Goal: Information Seeking & Learning: Learn about a topic

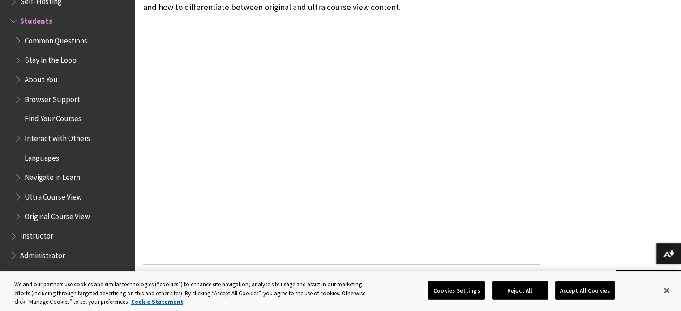
scroll to position [313, 0]
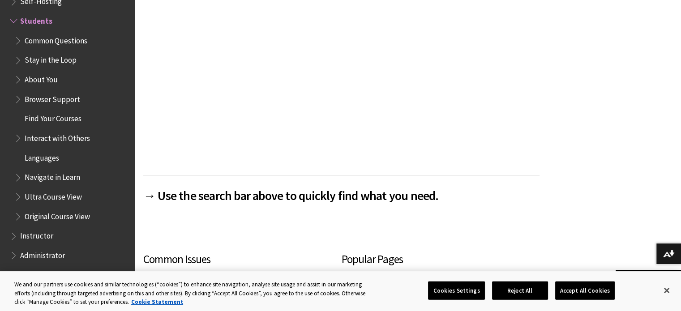
click at [62, 43] on span "Common Questions" at bounding box center [56, 39] width 63 height 12
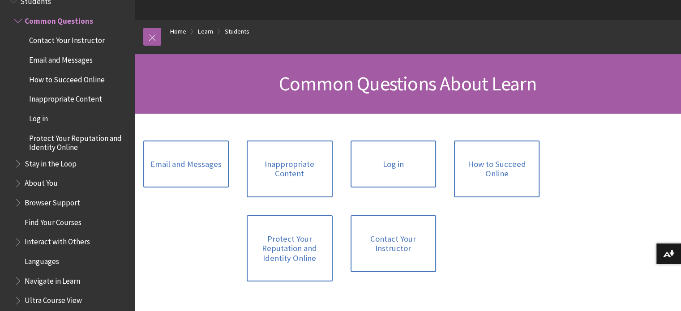
scroll to position [90, 0]
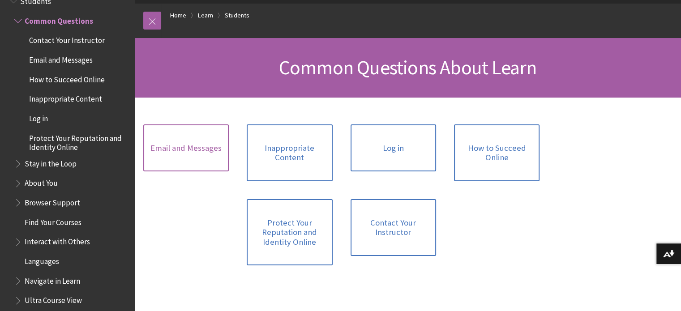
click at [185, 130] on link "Email and Messages" at bounding box center [185, 147] width 85 height 47
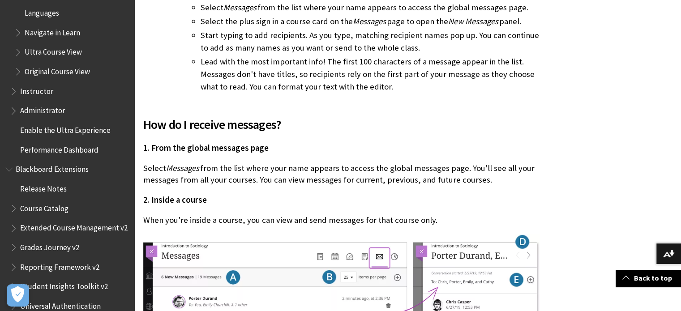
scroll to position [1145, 0]
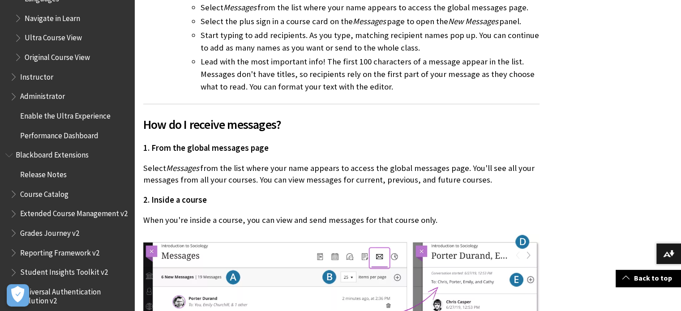
click at [90, 57] on span "Original Course View" at bounding box center [71, 57] width 115 height 15
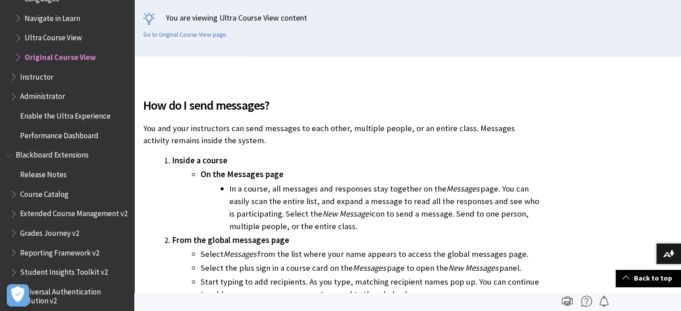
scroll to position [179, 0]
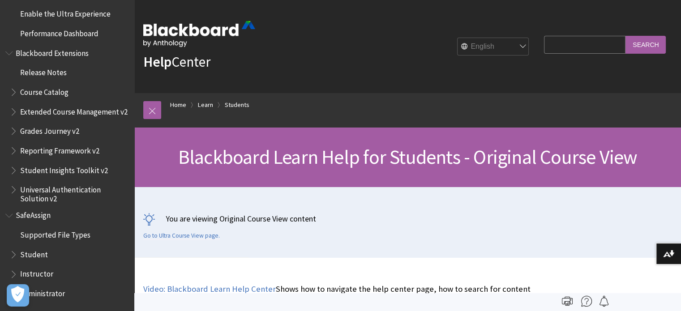
click at [365, 224] on div "You are viewing Original Course View content Go to Ultra Course View page." at bounding box center [407, 226] width 529 height 26
